Goal: Task Accomplishment & Management: Use online tool/utility

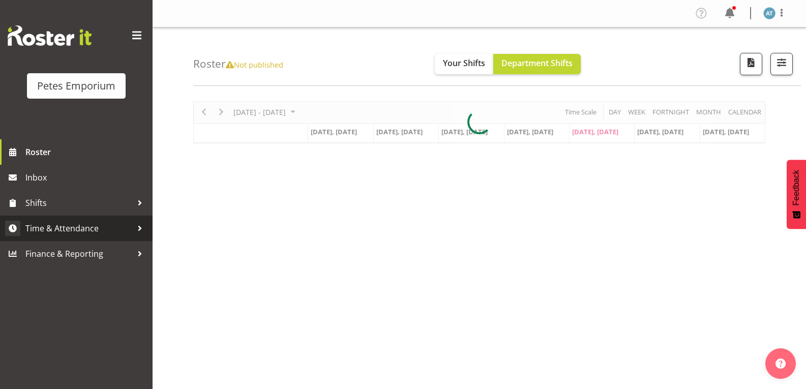
click at [114, 231] on span "Time & Attendance" at bounding box center [78, 228] width 107 height 15
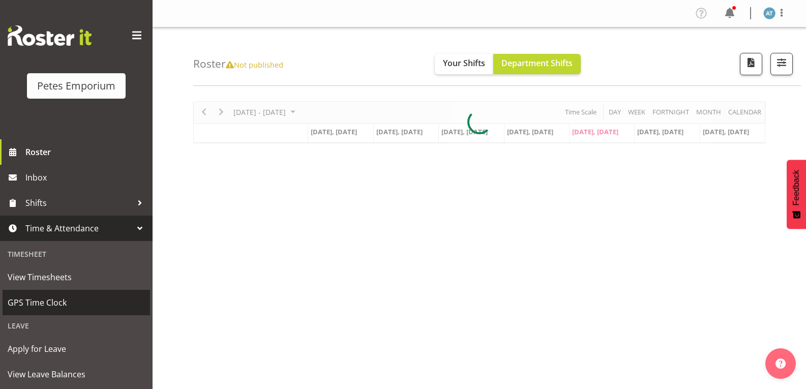
click at [109, 294] on link "GPS Time Clock" at bounding box center [76, 302] width 147 height 25
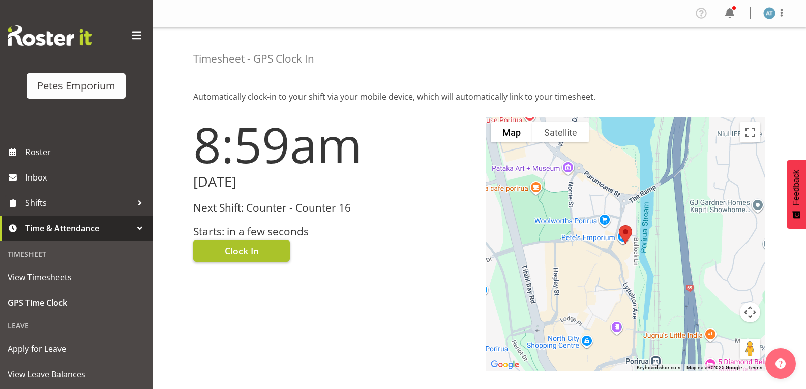
click at [246, 260] on button "Clock In" at bounding box center [241, 250] width 97 height 22
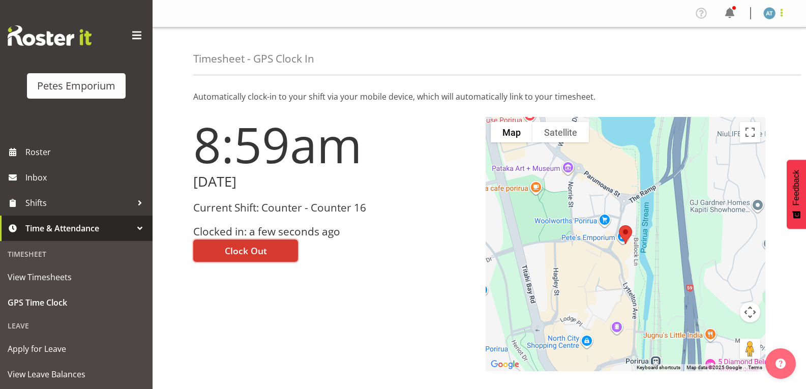
click at [782, 13] on span at bounding box center [781, 13] width 12 height 12
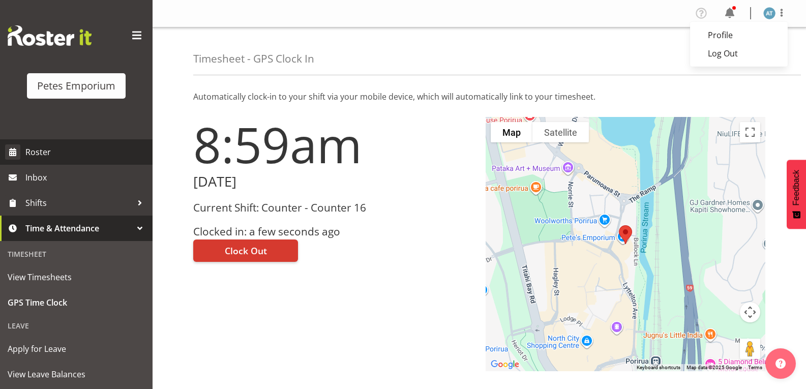
click at [90, 157] on span "Roster" at bounding box center [86, 151] width 122 height 15
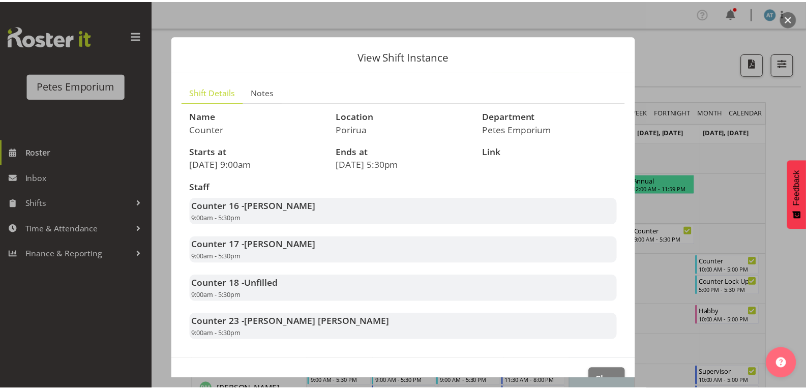
scroll to position [27, 0]
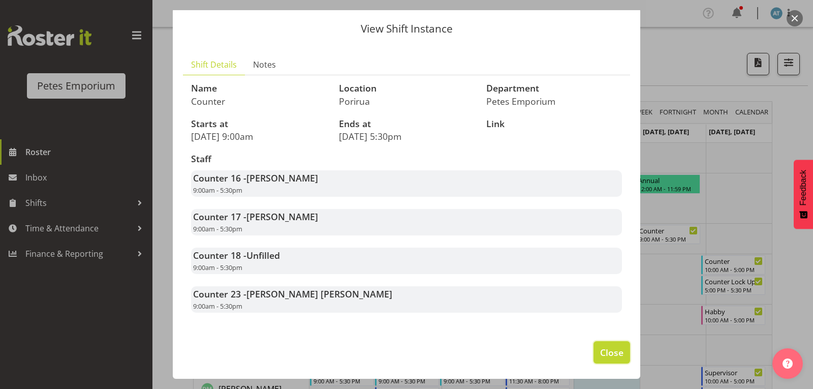
click at [615, 351] on span "Close" at bounding box center [611, 352] width 23 height 13
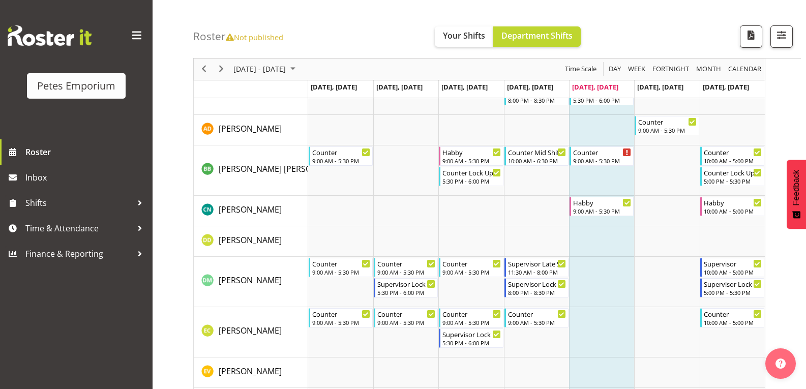
scroll to position [115, 0]
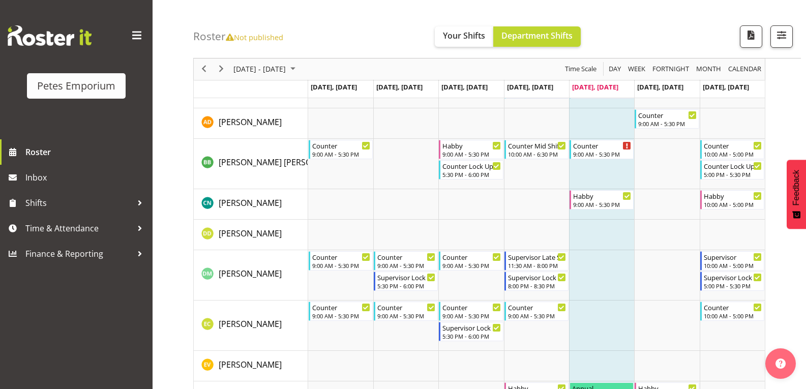
click at [632, 39] on div "Roster Not published Your Shifts Department Shifts 1 Locations Clear Lower Hutt…" at bounding box center [497, 29] width 608 height 58
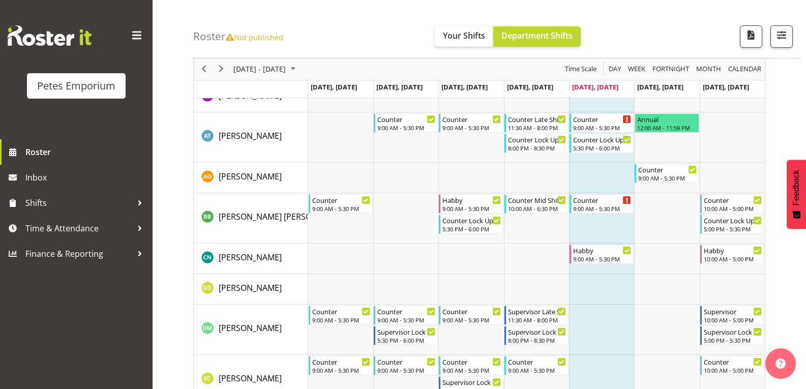
scroll to position [0, 0]
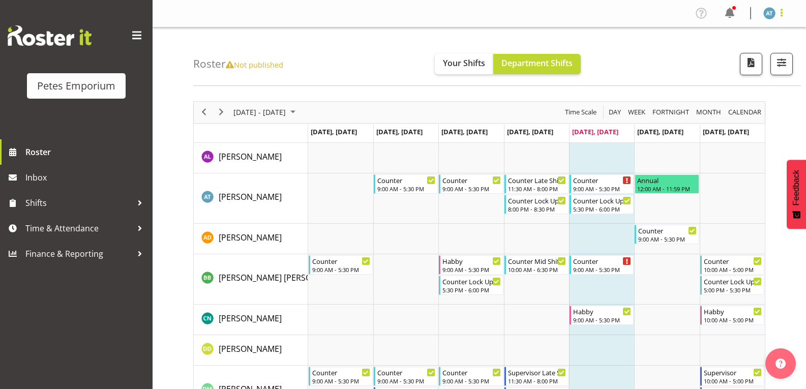
click at [780, 18] on span at bounding box center [781, 13] width 12 height 12
click at [750, 56] on link "Log Out" at bounding box center [739, 53] width 98 height 18
